Goal: Transaction & Acquisition: Purchase product/service

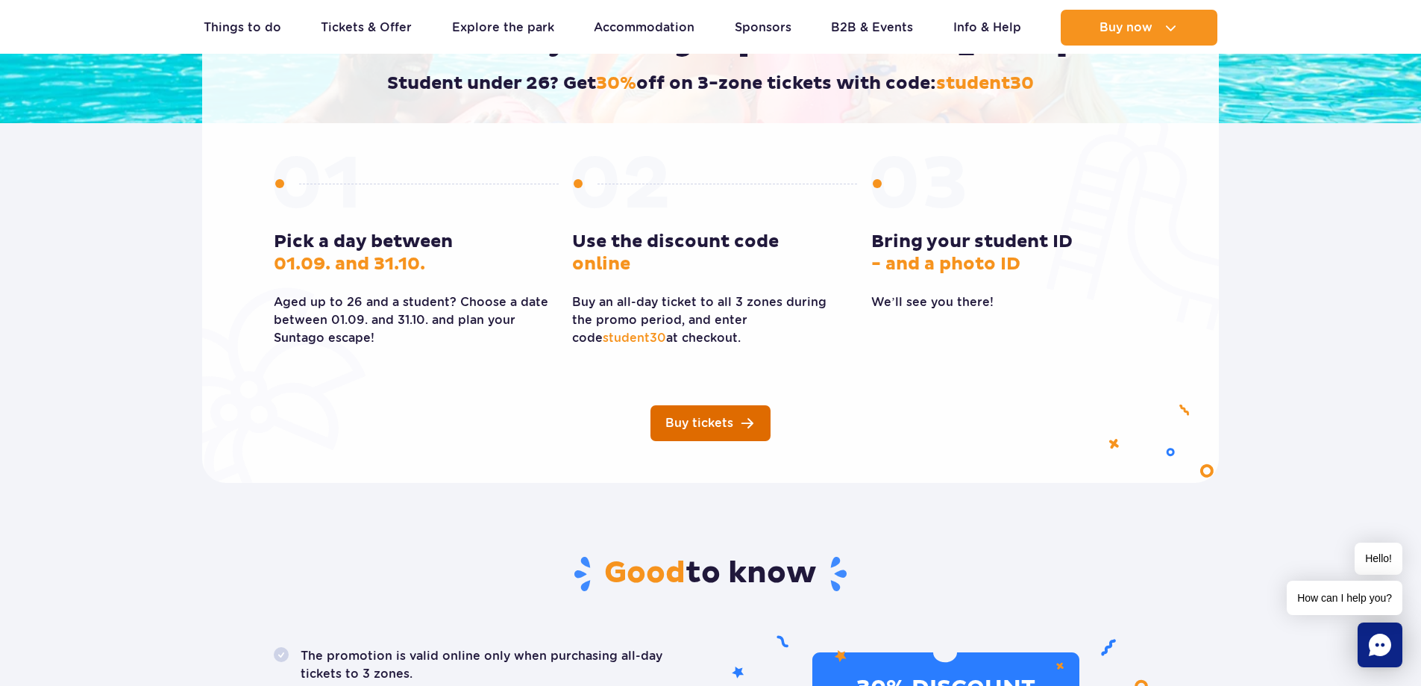
click at [693, 421] on span "Buy tickets" at bounding box center [699, 423] width 68 height 12
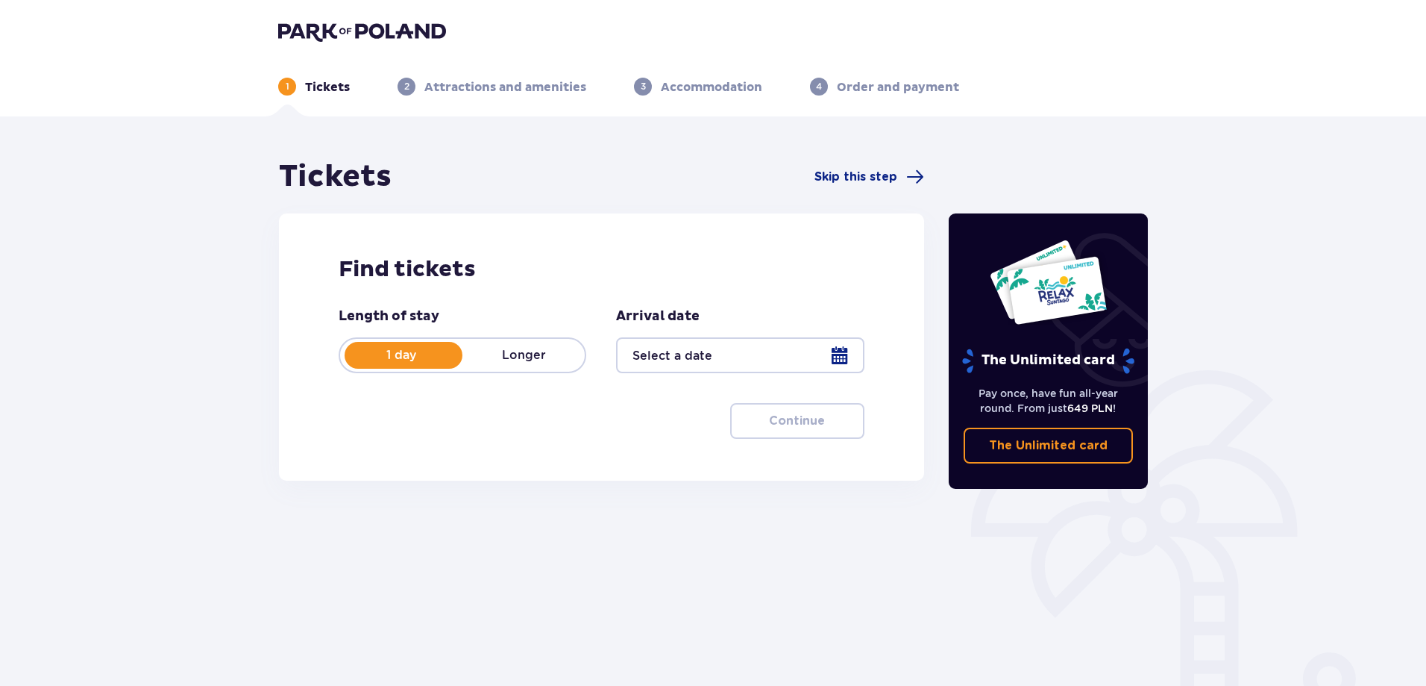
click at [850, 360] on div at bounding box center [740, 355] width 248 height 36
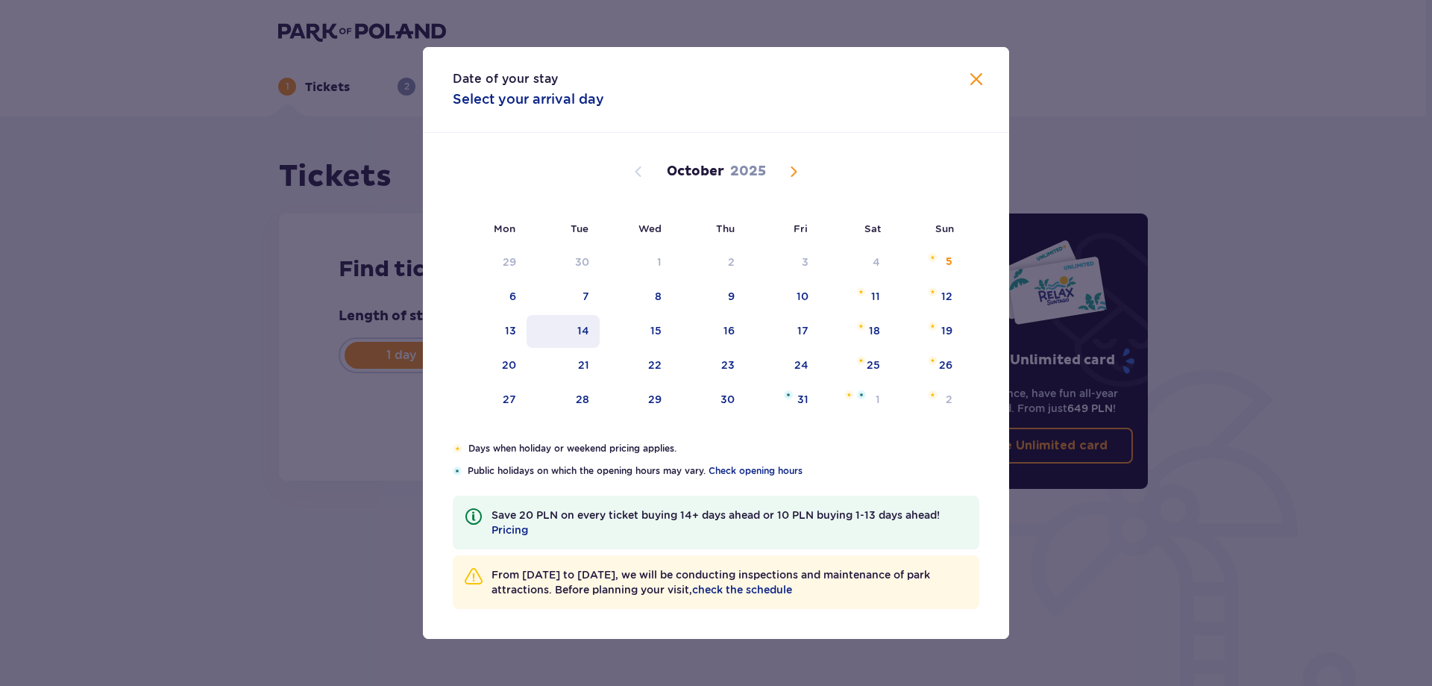
click at [589, 330] on div "14" at bounding box center [583, 330] width 12 height 15
type input "14.10.25"
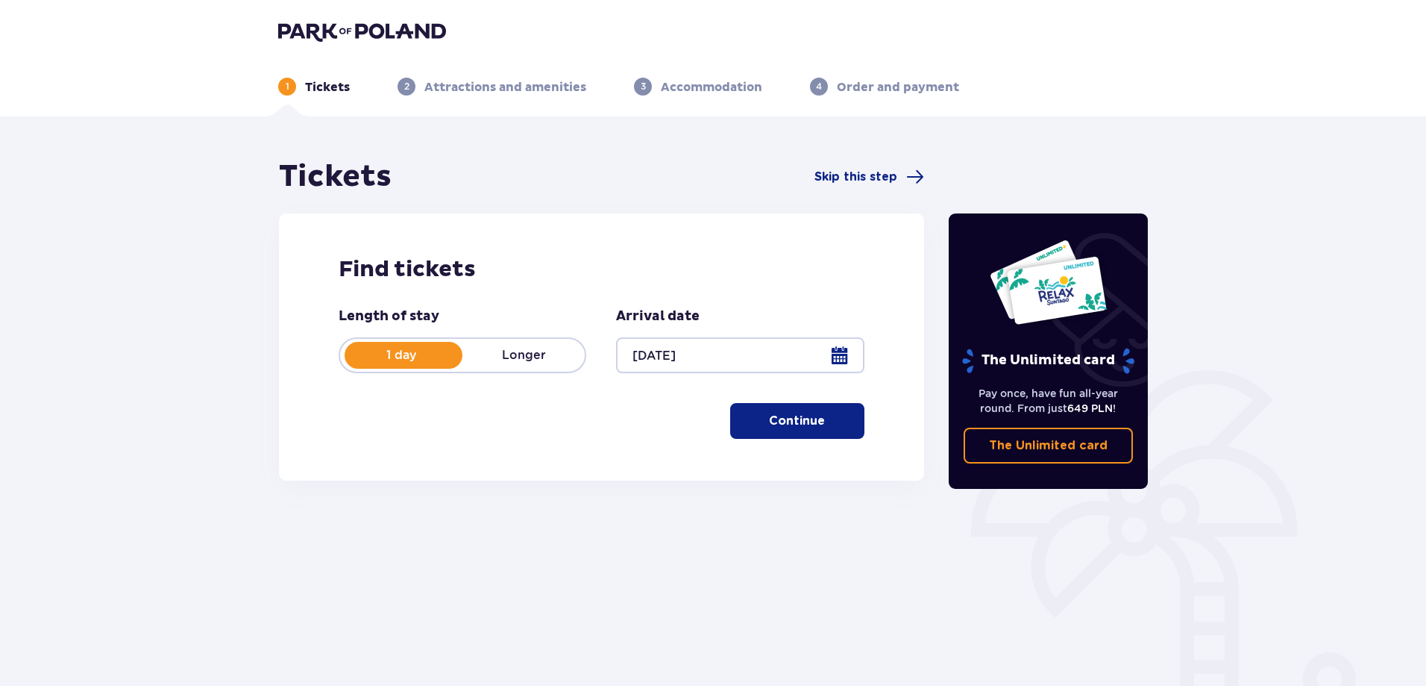
click at [801, 419] on p "Continue" at bounding box center [797, 421] width 56 height 16
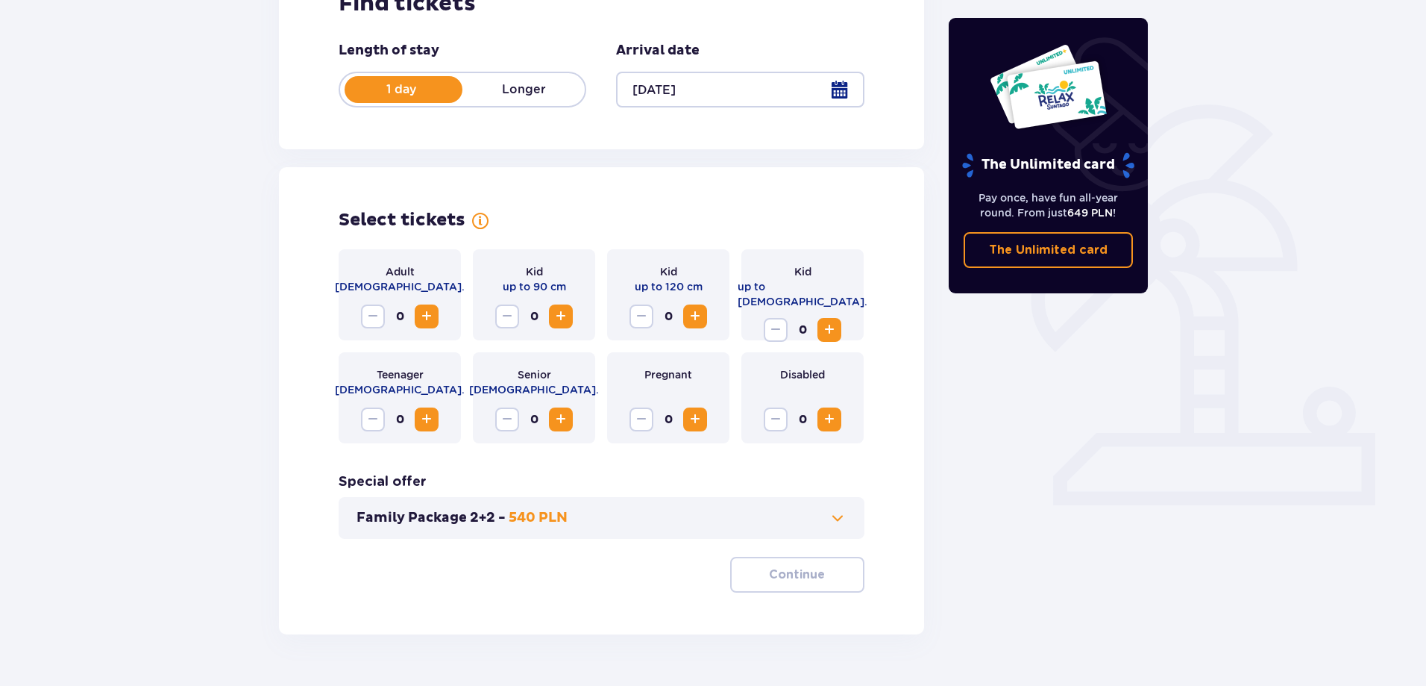
scroll to position [304, 0]
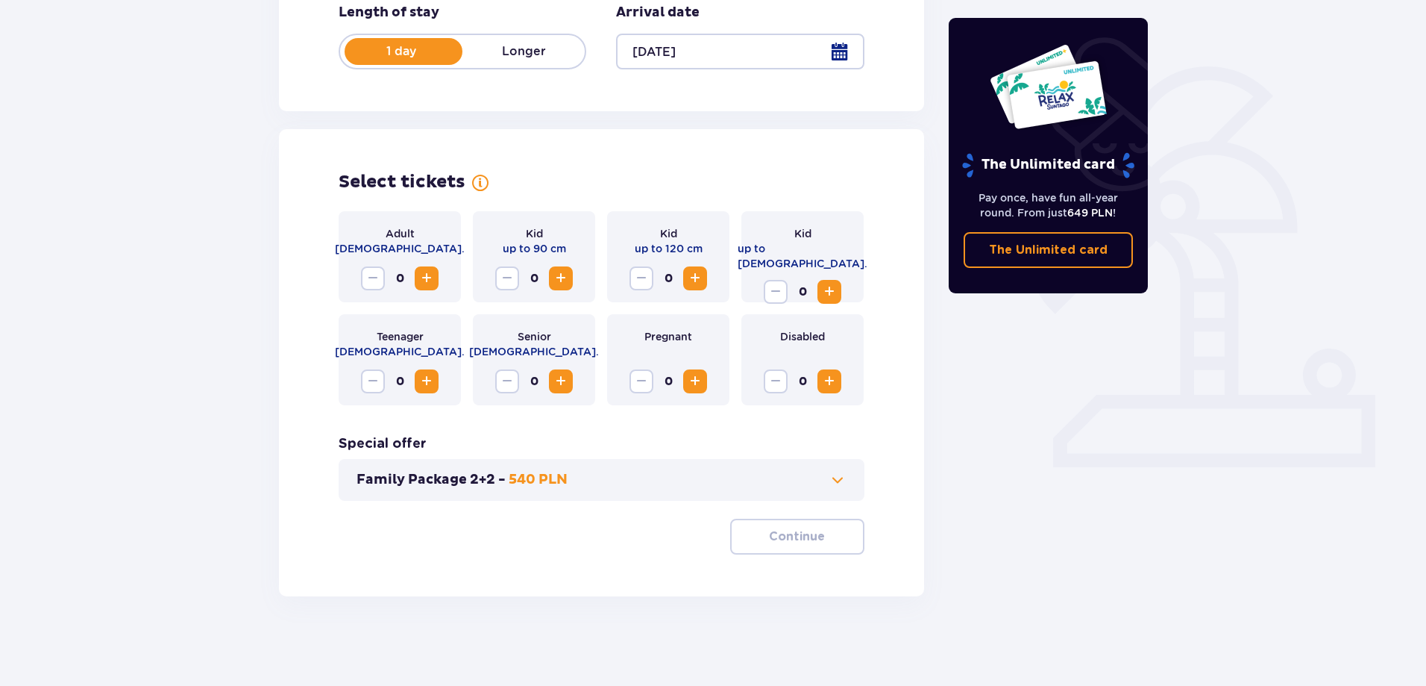
click at [430, 380] on span "Increase" at bounding box center [427, 381] width 18 height 18
click at [780, 536] on p "Continue" at bounding box center [797, 536] width 56 height 16
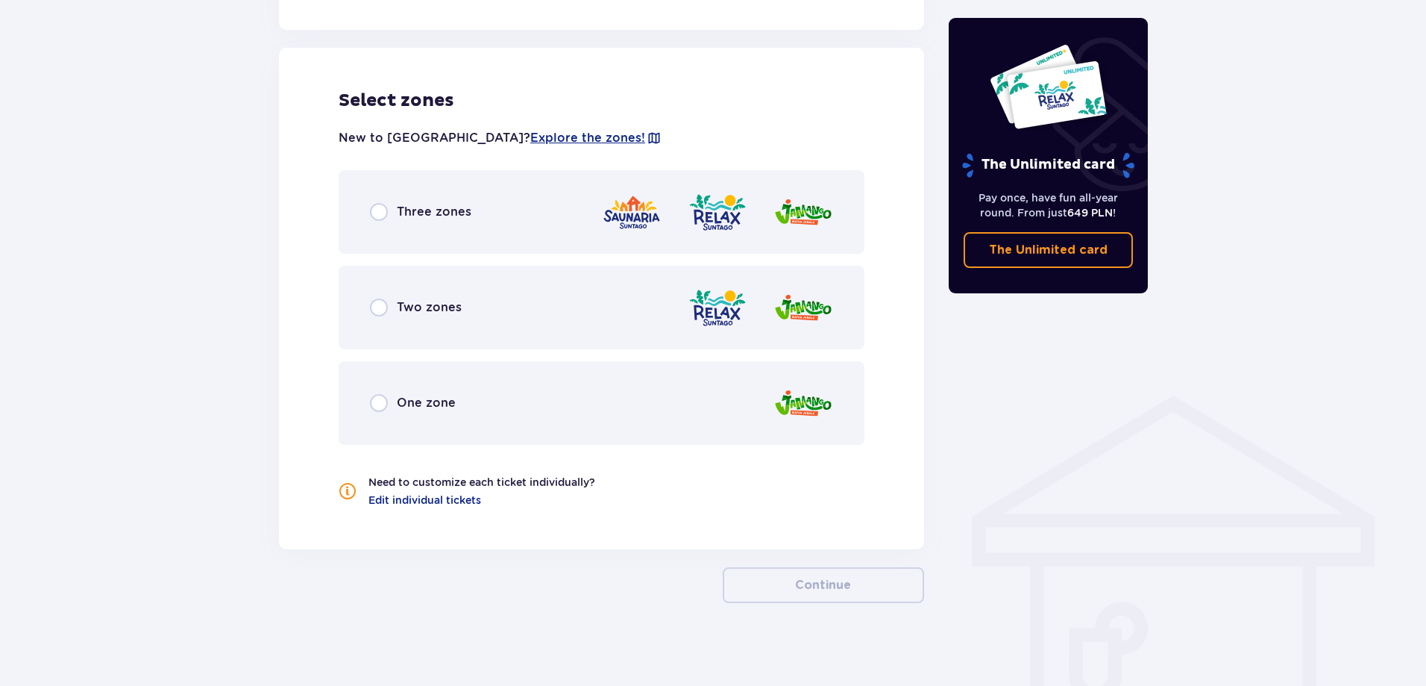
scroll to position [823, 0]
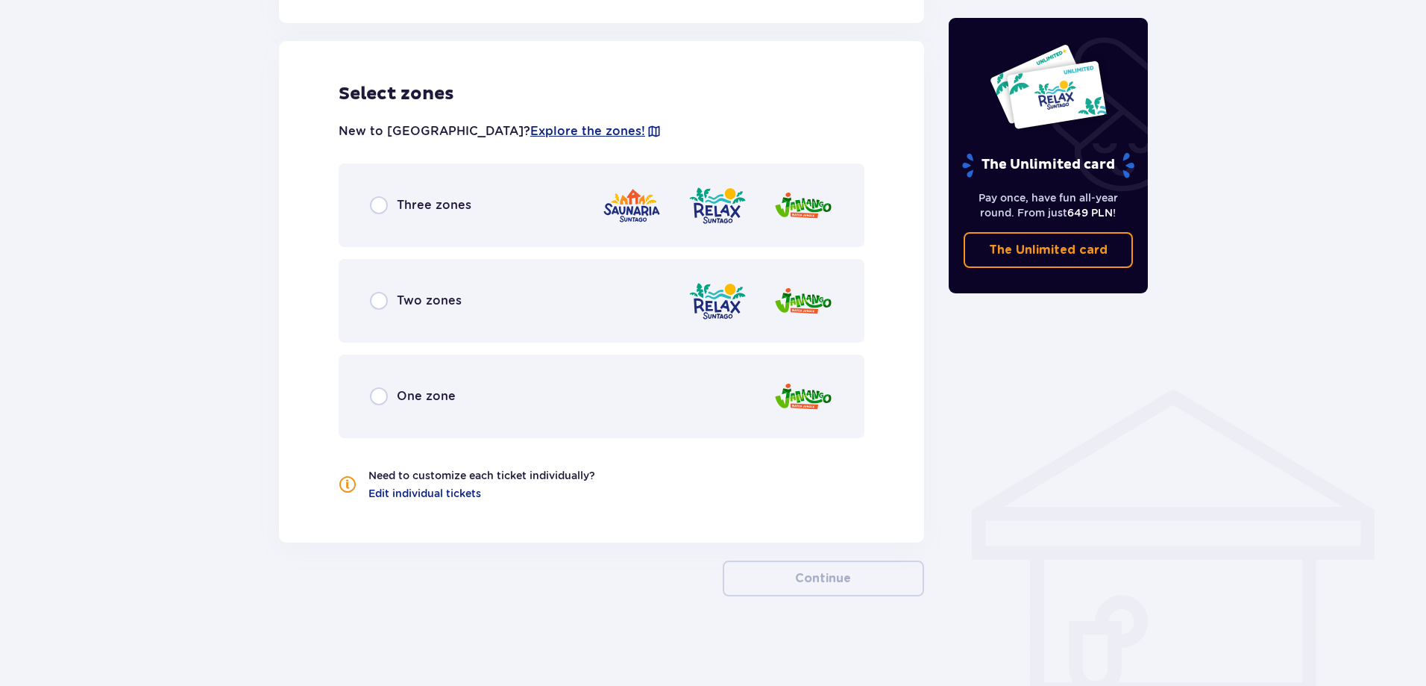
click at [371, 204] on input "radio" at bounding box center [379, 205] width 18 height 18
radio input "true"
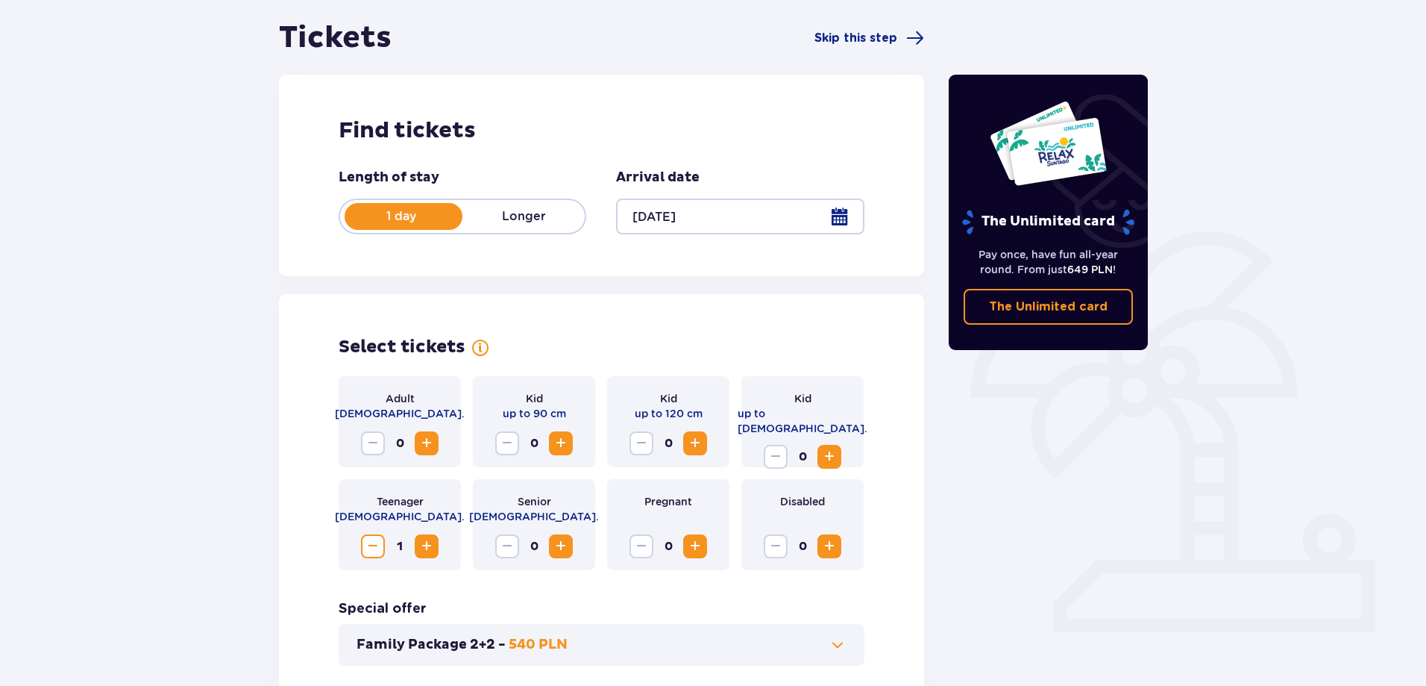
scroll to position [0, 0]
